Goal: Transaction & Acquisition: Book appointment/travel/reservation

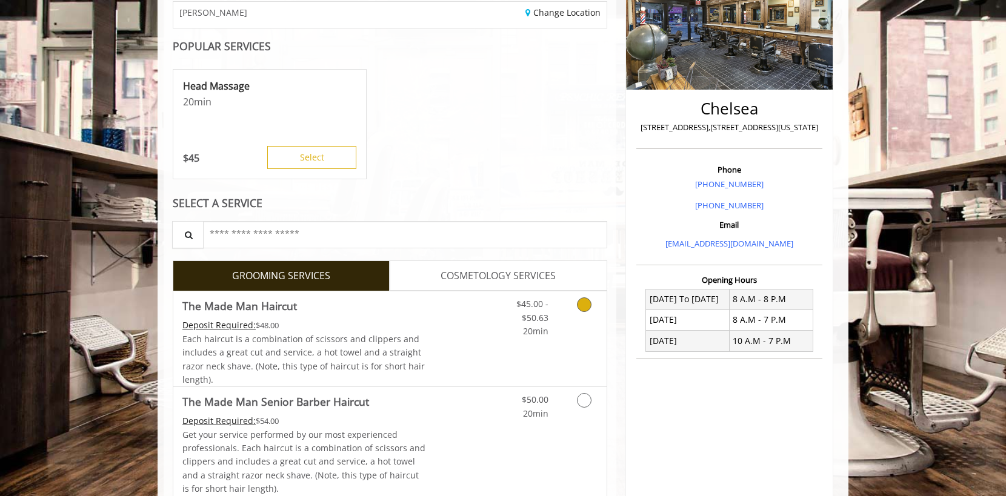
click at [480, 345] on link "Discounted Price" at bounding box center [462, 339] width 72 height 95
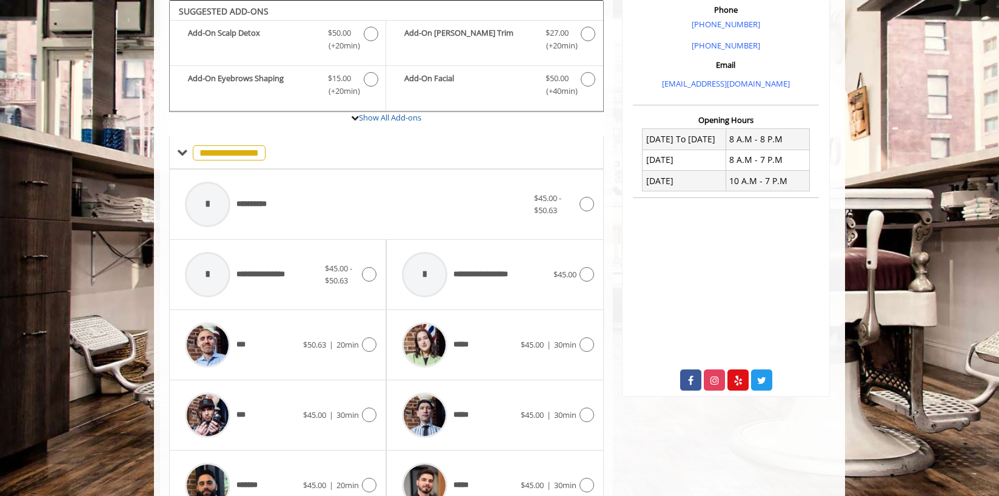
scroll to position [550, 0]
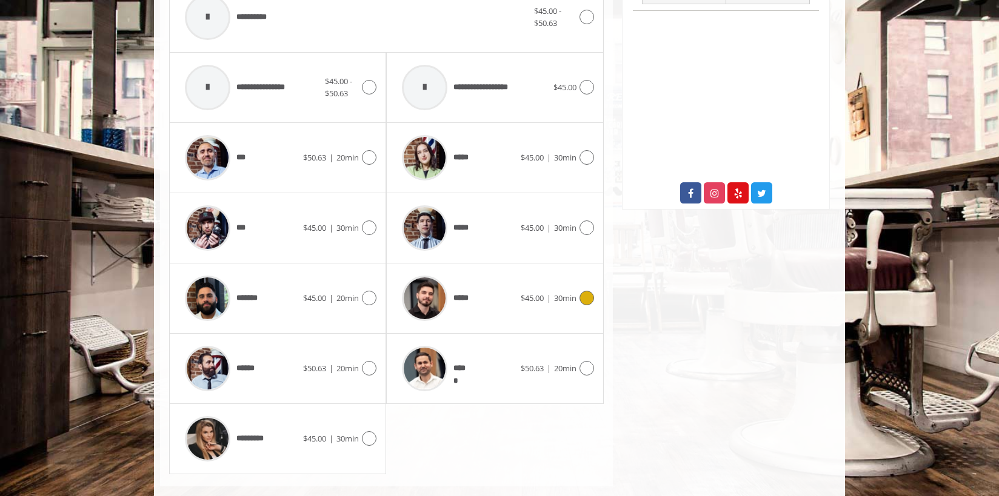
click at [479, 309] on span "*****" at bounding box center [438, 299] width 84 height 58
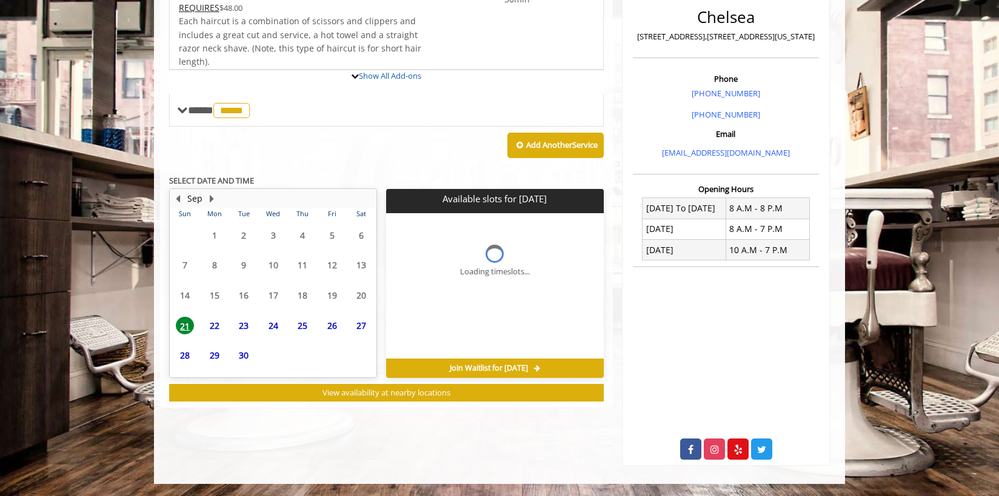
scroll to position [346, 0]
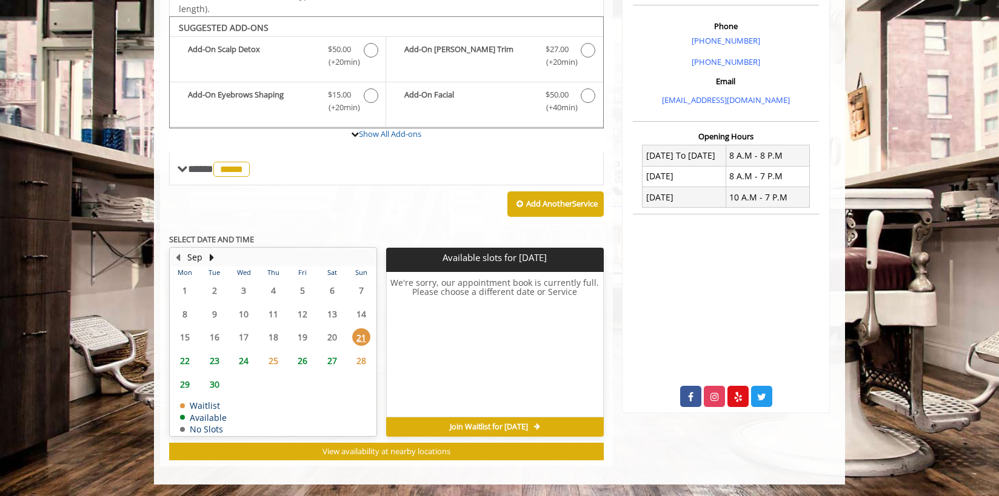
click at [185, 383] on span "29" at bounding box center [185, 385] width 18 height 18
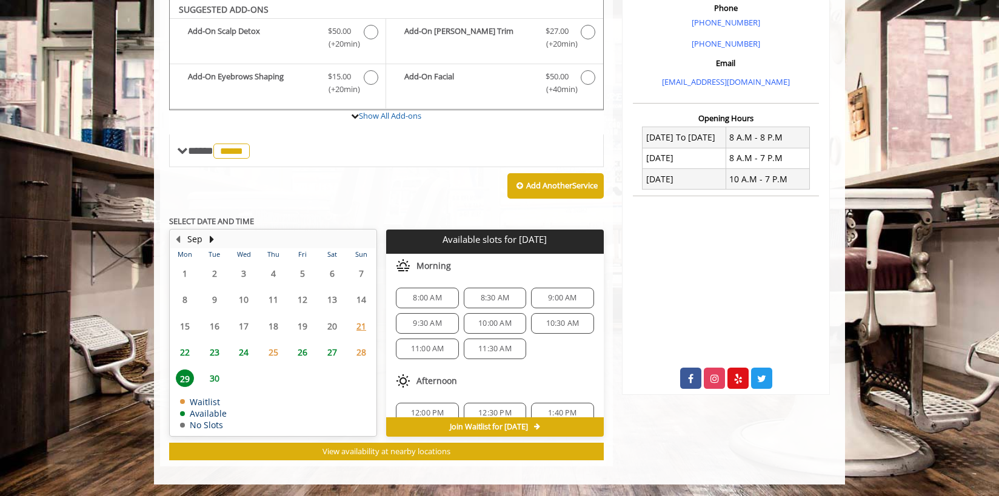
scroll to position [156, 0]
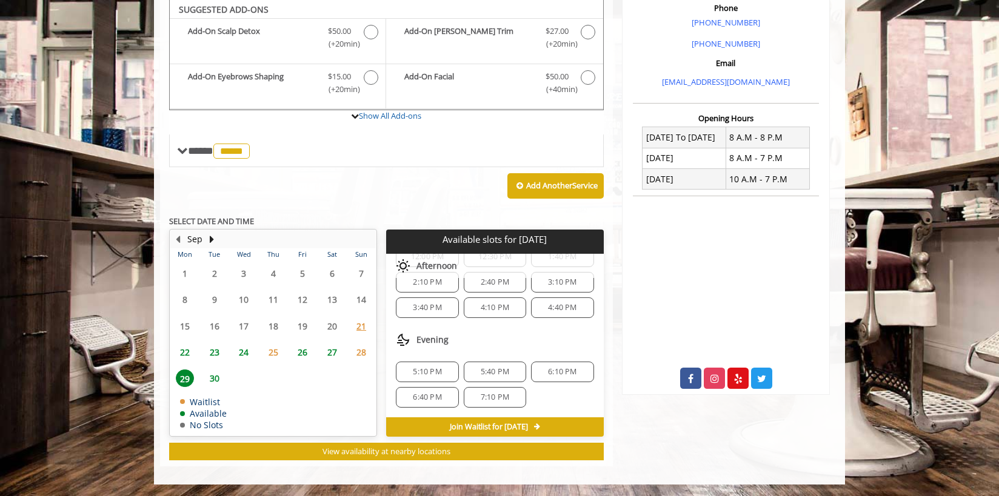
click at [483, 389] on div "7:10 PM" at bounding box center [495, 397] width 62 height 21
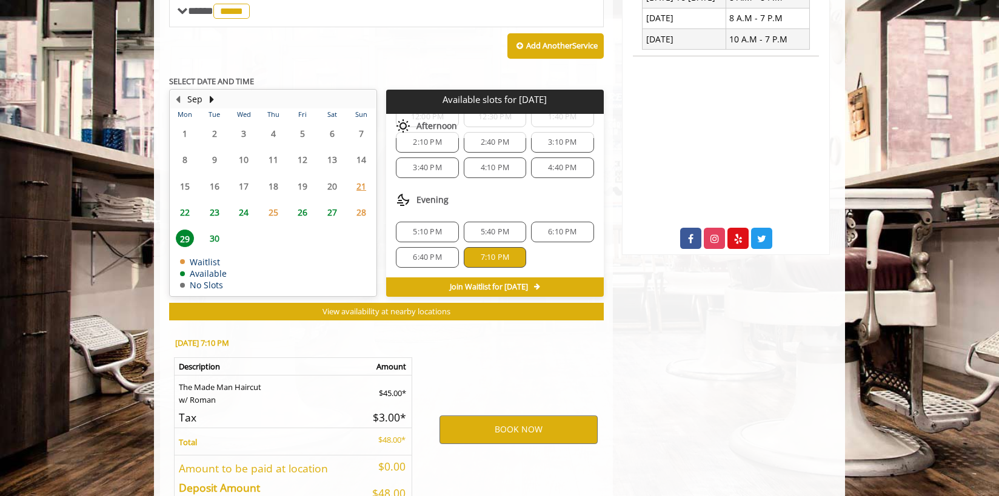
scroll to position [583, 0]
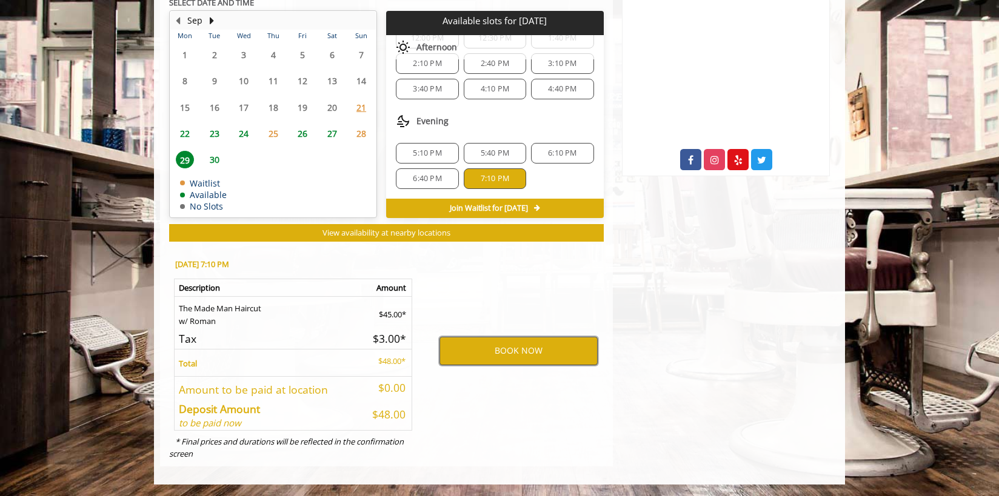
click at [506, 353] on button "BOOK NOW" at bounding box center [518, 351] width 158 height 28
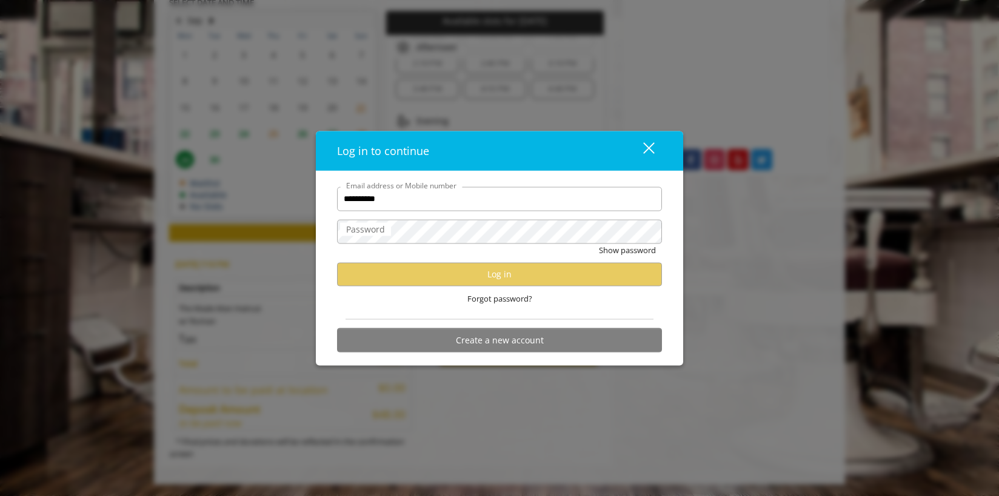
type input "**********"
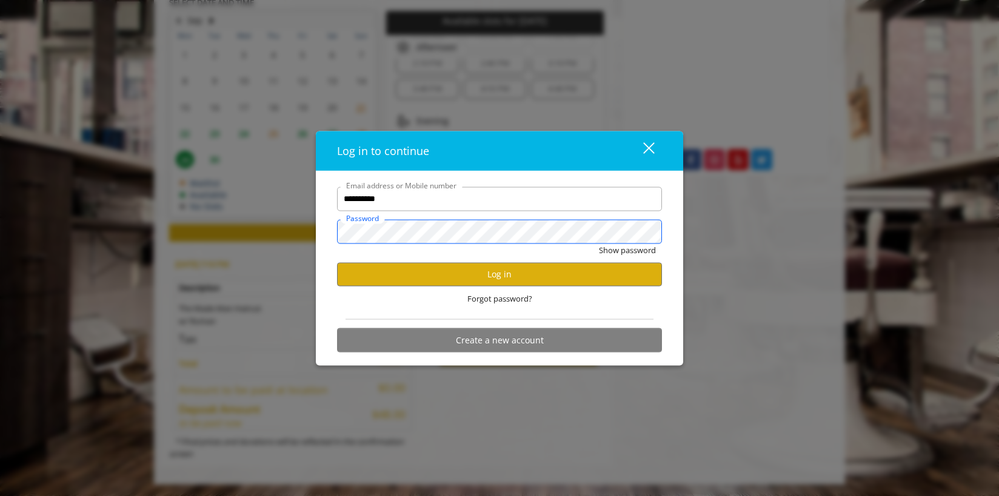
click at [599, 244] on button "Show password" at bounding box center [627, 250] width 57 height 13
click at [442, 281] on button "Log in" at bounding box center [499, 274] width 325 height 24
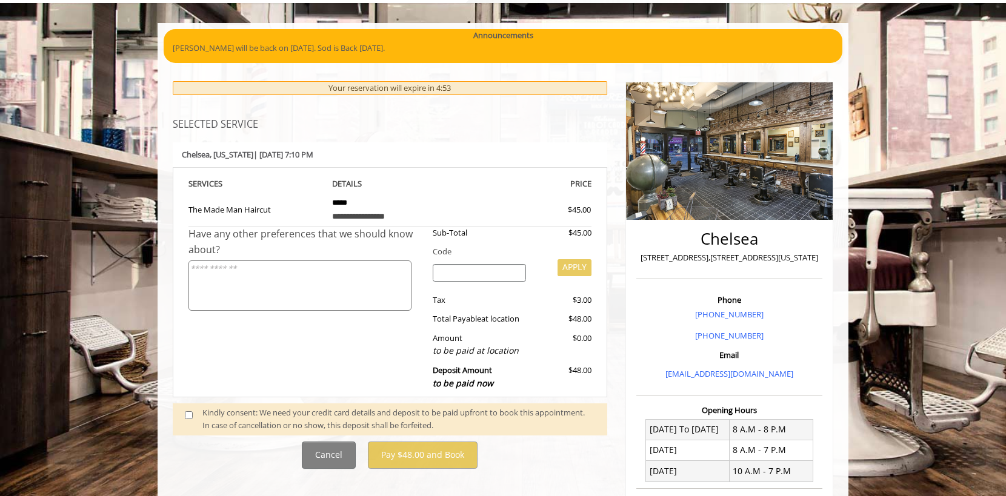
scroll to position [112, 0]
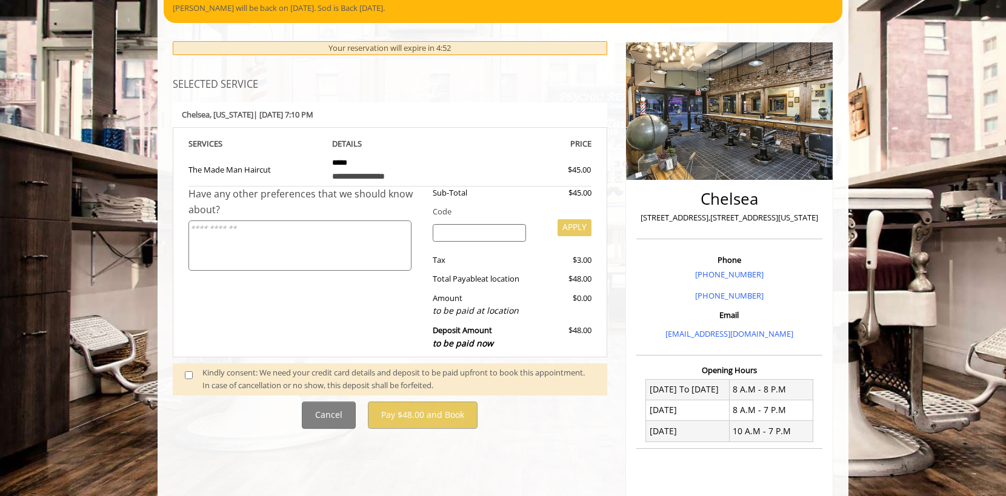
click at [298, 380] on div "Kindly consent: We need your credit card details and deposit to be paid upfront…" at bounding box center [398, 379] width 393 height 25
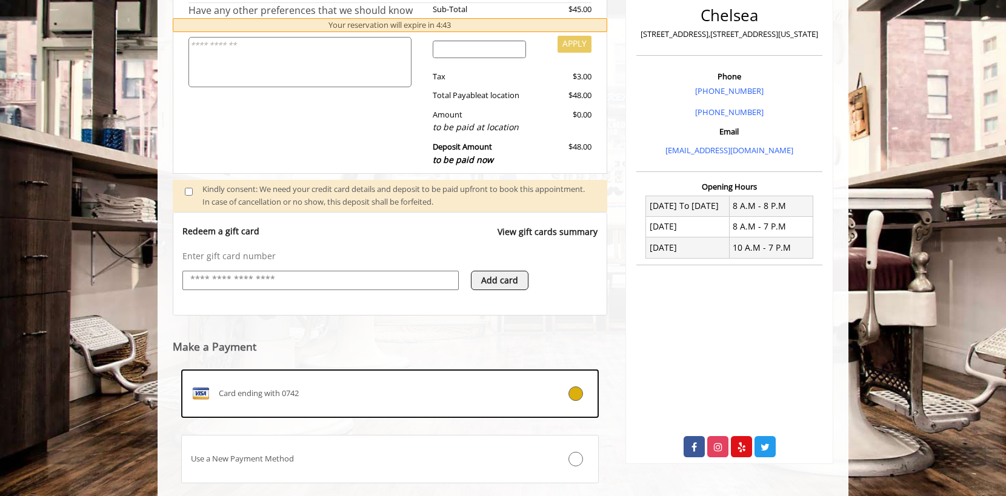
scroll to position [372, 0]
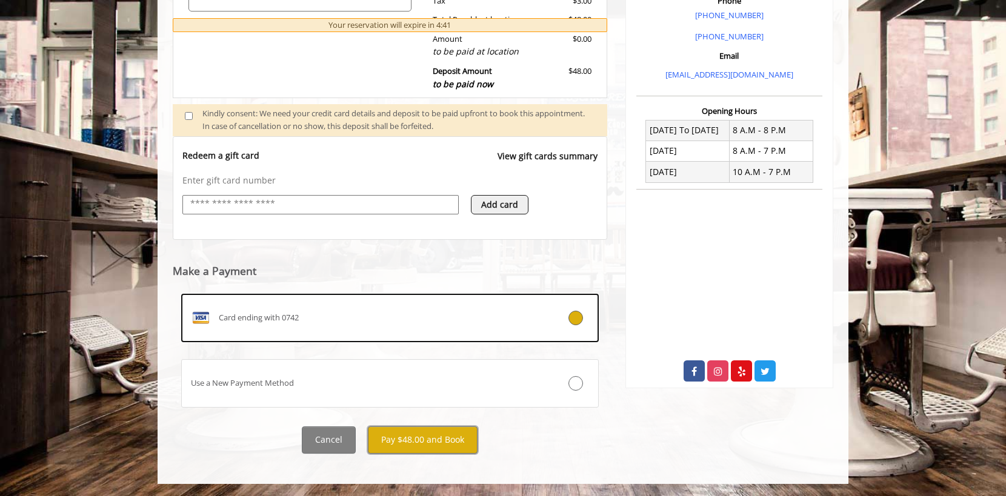
click at [433, 445] on button "Pay $48.00 and Book" at bounding box center [423, 440] width 110 height 27
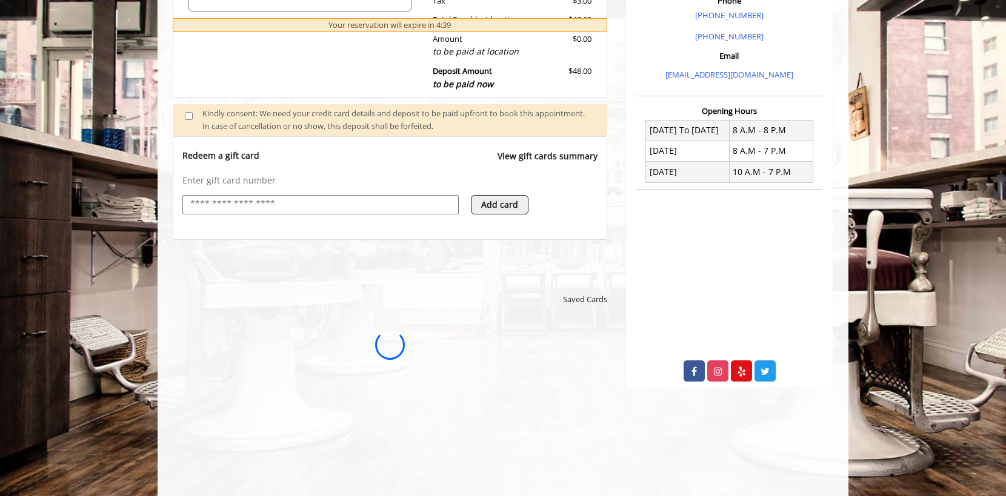
scroll to position [0, 0]
